Goal: Complete application form: Complete PSI form for a case

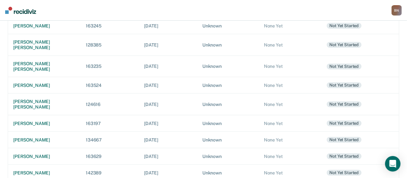
scroll to position [315, 0]
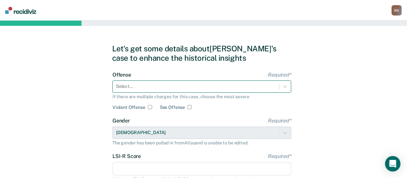
click at [204, 91] on div "Select..." at bounding box center [202, 86] width 179 height 12
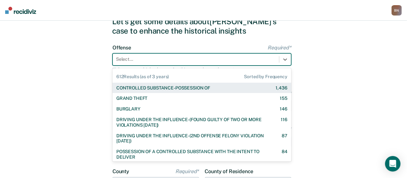
scroll to position [30, 0]
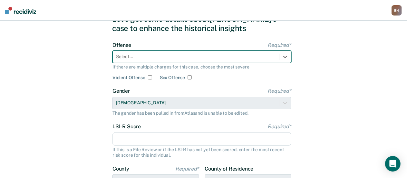
click at [173, 54] on div at bounding box center [196, 56] width 160 height 7
click at [290, 57] on div at bounding box center [286, 57] width 12 height 12
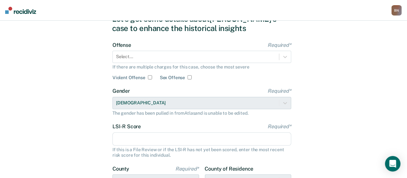
click at [363, 119] on div "Let's get some details about [PERSON_NAME]'s case to enhance the historical ins…" at bounding box center [203, 136] width 407 height 291
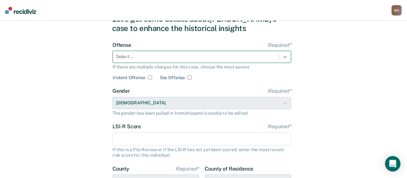
click at [290, 54] on div at bounding box center [286, 57] width 12 height 12
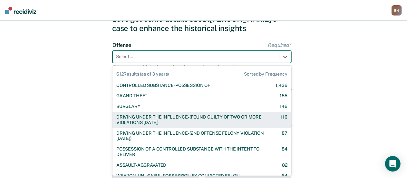
click at [253, 120] on div "DRIVING UNDER THE INFLUENCE-(FOUND GUILTY OF TWO OR MORE VIOLATIONS [DATE])" at bounding box center [192, 119] width 153 height 11
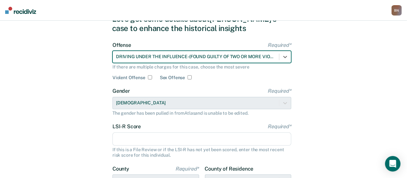
click at [132, 140] on input "LSI-R Score Required*" at bounding box center [202, 139] width 179 height 14
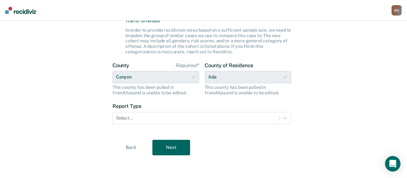
scroll to position [188, 0]
type input "19"
click at [288, 79] on div "County of Residence Ada This county has been pulled in from [GEOGRAPHIC_DATA] a…" at bounding box center [248, 78] width 87 height 33
click at [288, 76] on div "County of Residence Ada This county has been pulled in from [GEOGRAPHIC_DATA] a…" at bounding box center [248, 78] width 87 height 33
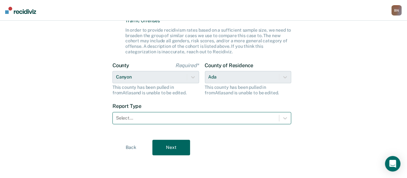
click at [279, 119] on div "Select..." at bounding box center [196, 117] width 166 height 9
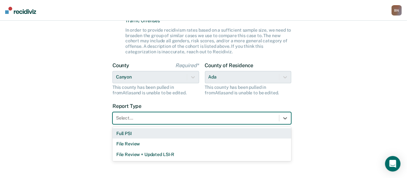
click at [196, 135] on div "Full PSI" at bounding box center [202, 133] width 179 height 11
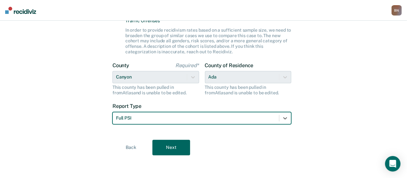
click at [174, 148] on button "Next" at bounding box center [172, 147] width 38 height 15
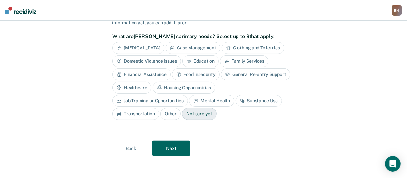
click at [178, 148] on button "Next" at bounding box center [172, 147] width 38 height 15
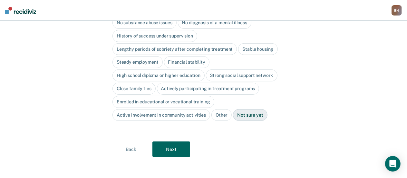
click at [177, 148] on button "Next" at bounding box center [172, 148] width 38 height 15
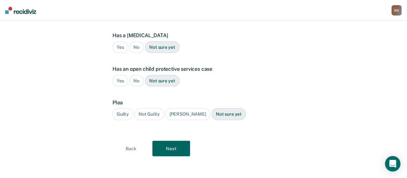
click at [119, 110] on div "Guilty" at bounding box center [123, 114] width 21 height 12
click at [181, 153] on button "Next" at bounding box center [172, 148] width 38 height 15
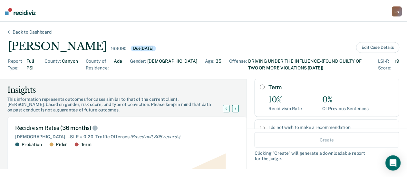
scroll to position [142, 0]
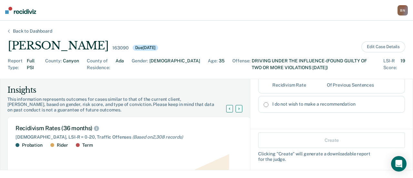
click at [263, 104] on input "I do not wish to make a recommendation" at bounding box center [265, 104] width 5 height 5
radio input "true"
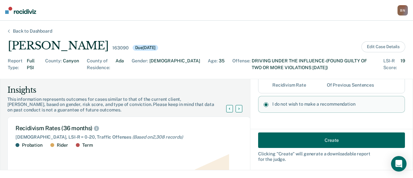
click at [334, 137] on button "Create" at bounding box center [331, 139] width 147 height 15
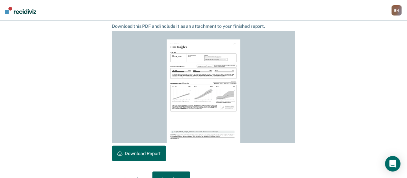
scroll to position [190, 0]
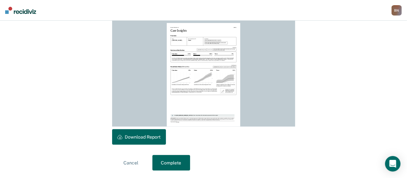
click at [176, 164] on button "Complete" at bounding box center [172, 162] width 38 height 15
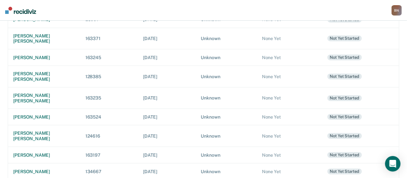
scroll to position [272, 0]
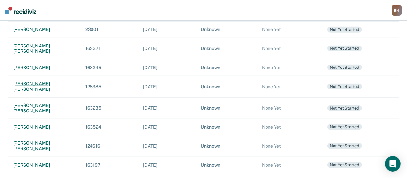
click at [48, 81] on div "[PERSON_NAME] [PERSON_NAME]" at bounding box center [44, 86] width 62 height 11
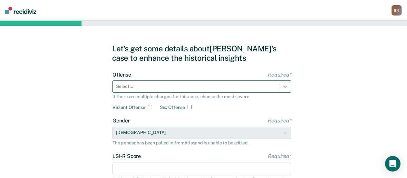
click at [285, 87] on div "Select..." at bounding box center [202, 86] width 179 height 12
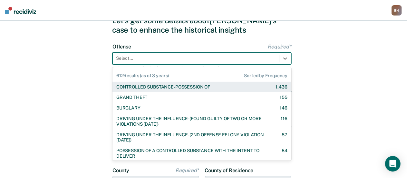
scroll to position [30, 0]
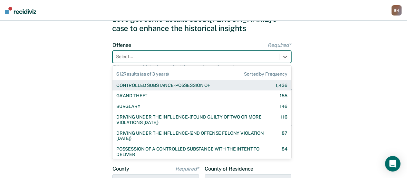
click at [190, 82] on div "CONTROLLED SUBSTANCE-POSSESSION OF 1,436" at bounding box center [202, 85] width 179 height 11
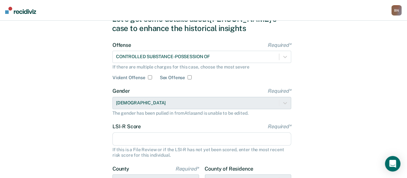
click at [165, 142] on input "LSI-R Score Required*" at bounding box center [202, 139] width 179 height 14
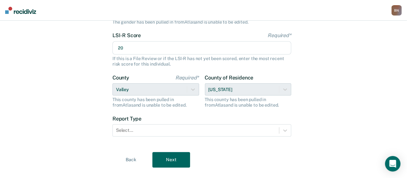
scroll to position [126, 0]
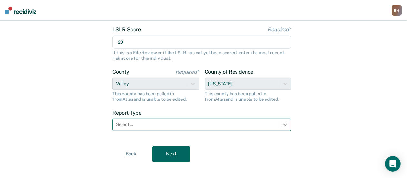
type input "20"
click at [284, 122] on icon at bounding box center [285, 124] width 6 height 6
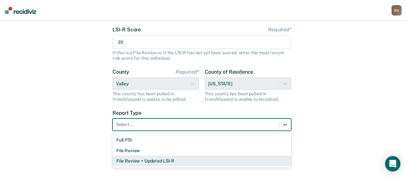
click at [238, 163] on div "File Review + Updated LSI-R" at bounding box center [202, 160] width 179 height 11
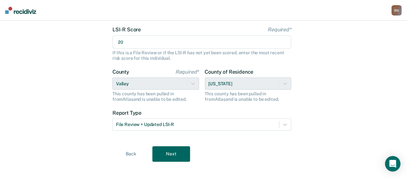
drag, startPoint x: 168, startPoint y: 154, endPoint x: 176, endPoint y: 154, distance: 7.4
click at [168, 154] on button "Next" at bounding box center [172, 153] width 38 height 15
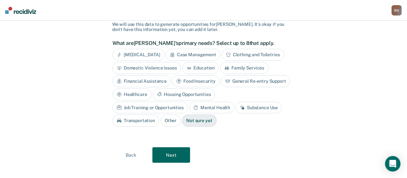
click at [171, 153] on button "Next" at bounding box center [172, 154] width 38 height 15
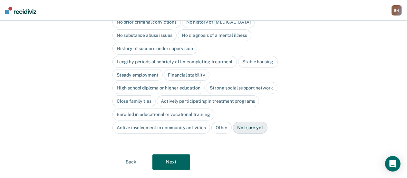
click at [171, 154] on button "Next" at bounding box center [172, 161] width 38 height 15
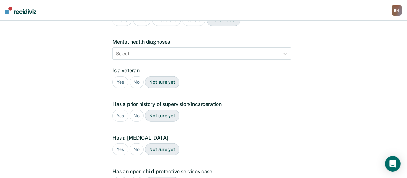
scroll to position [175, 0]
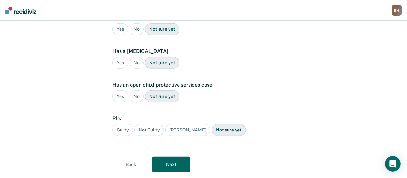
click at [172, 156] on button "Next" at bounding box center [172, 163] width 38 height 15
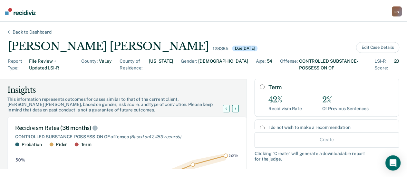
scroll to position [129, 0]
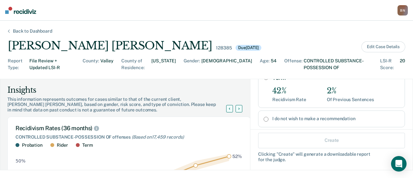
click at [273, 116] on label "I do not wish to make a recommendation" at bounding box center [335, 118] width 127 height 5
click at [268, 116] on input "I do not wish to make a recommendation" at bounding box center [265, 118] width 5 height 5
radio input "true"
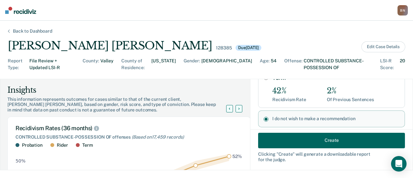
click at [296, 140] on button "Create" at bounding box center [331, 139] width 147 height 15
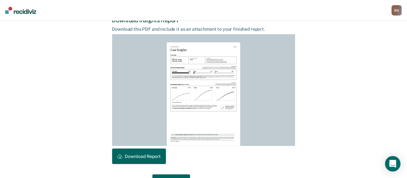
scroll to position [190, 0]
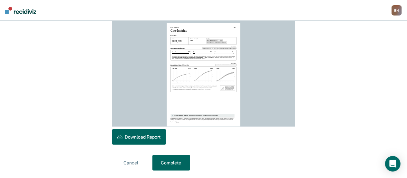
click at [140, 137] on button "Download Report" at bounding box center [139, 136] width 54 height 15
click at [176, 160] on button "Complete" at bounding box center [172, 162] width 38 height 15
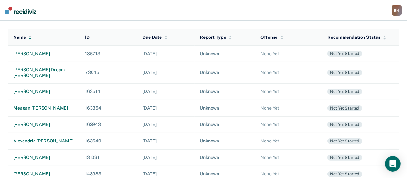
scroll to position [62, 0]
